Goal: Information Seeking & Learning: Learn about a topic

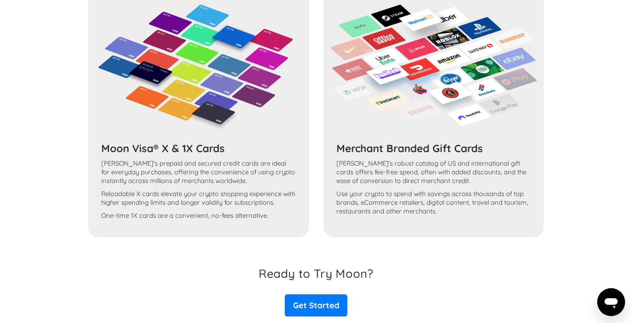
scroll to position [706, 0]
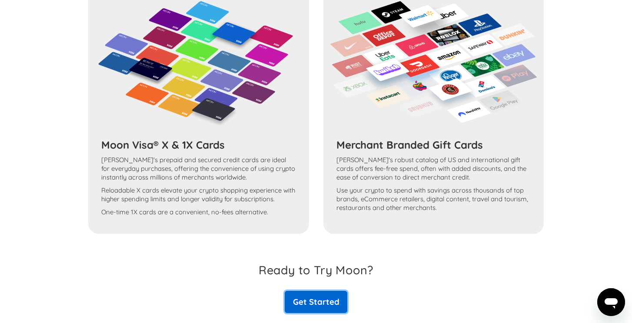
click at [330, 300] on link "Get Started" at bounding box center [316, 302] width 63 height 22
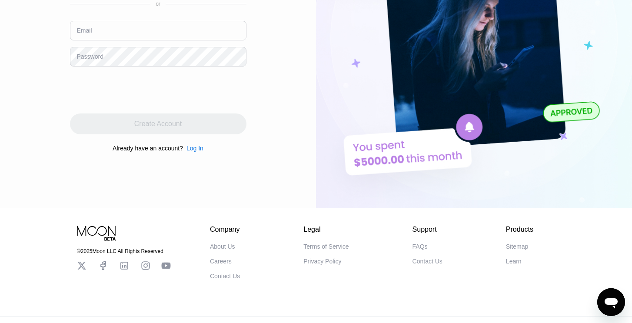
scroll to position [160, 0]
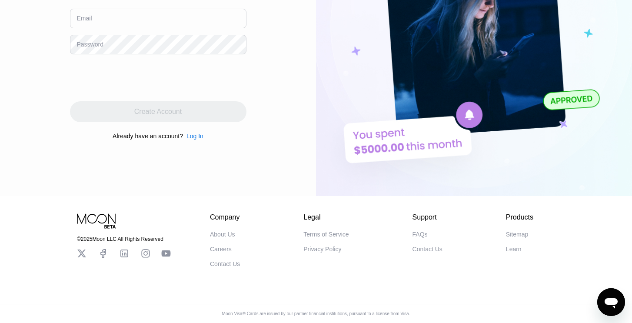
click at [228, 235] on div "About Us" at bounding box center [222, 234] width 25 height 7
